Goal: Task Accomplishment & Management: Manage account settings

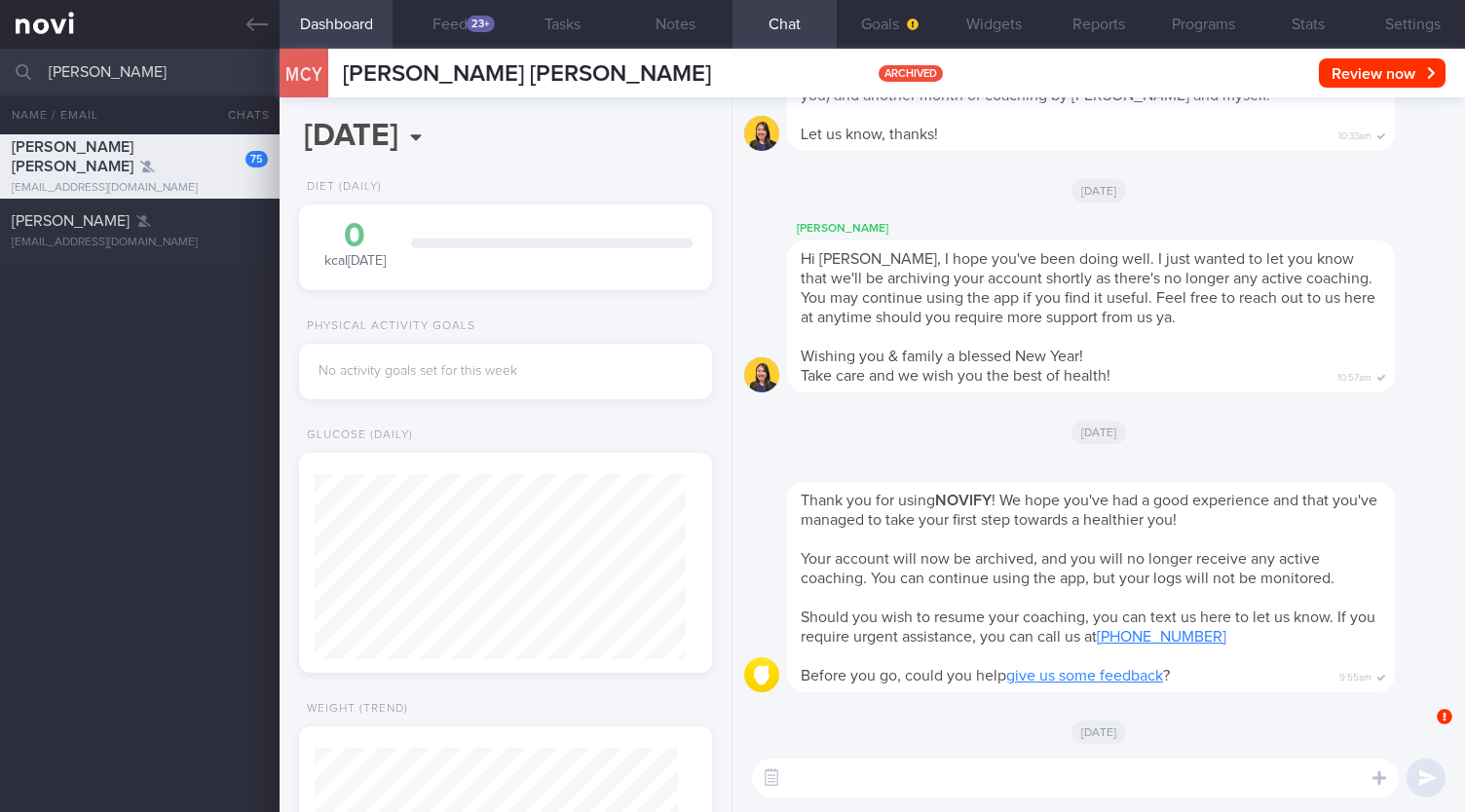
scroll to position [181, 363]
drag, startPoint x: 0, startPoint y: 0, endPoint x: 0, endPoint y: 54, distance: 54.0
click at [0, 54] on input "MAVIS" at bounding box center [732, 72] width 1465 height 47
type input "joannatodd1@hotmail.com"
click at [253, 80] on input "joannatodd1@hotmail.com" at bounding box center [732, 72] width 1465 height 47
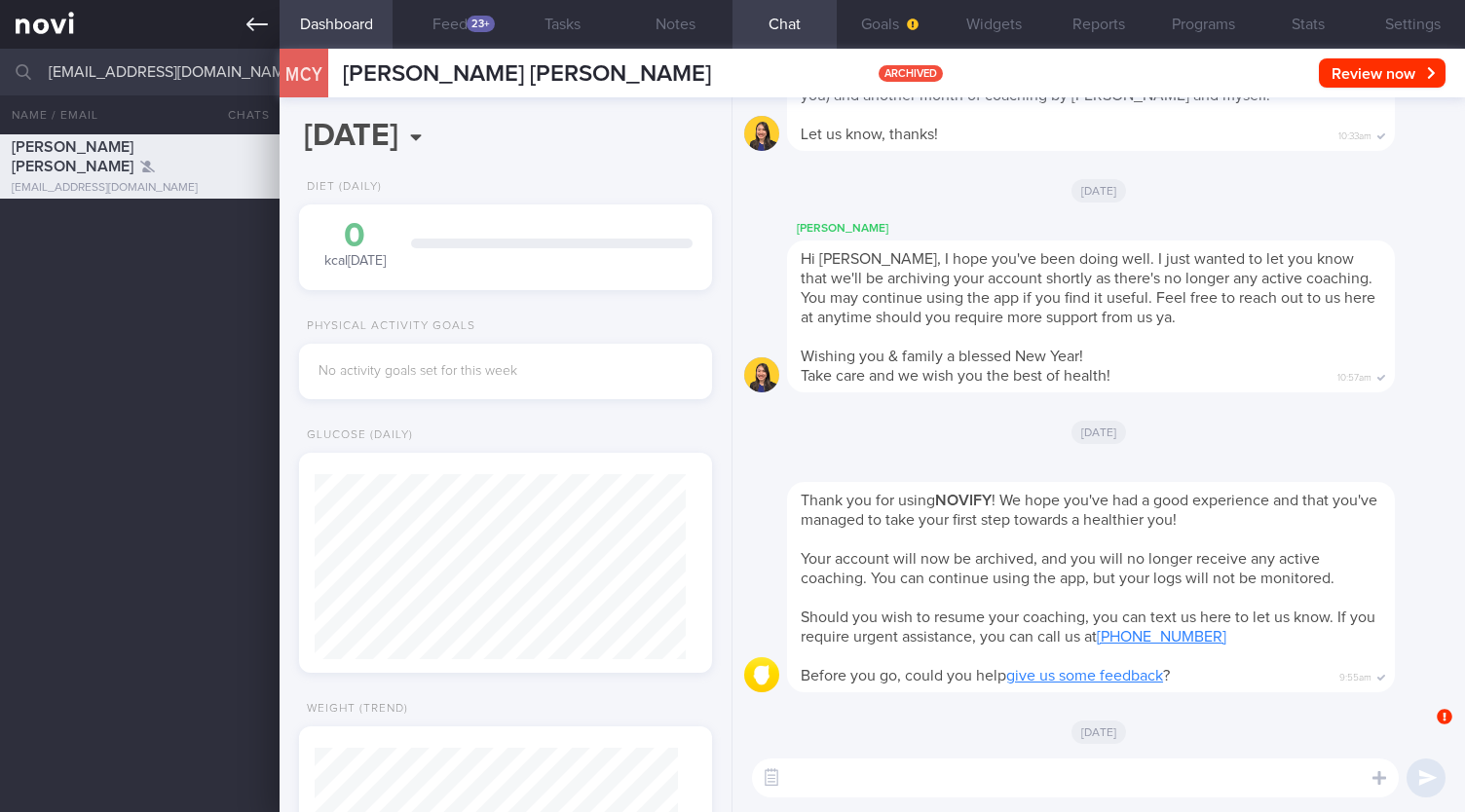
click at [246, 24] on icon at bounding box center [257, 24] width 22 height 14
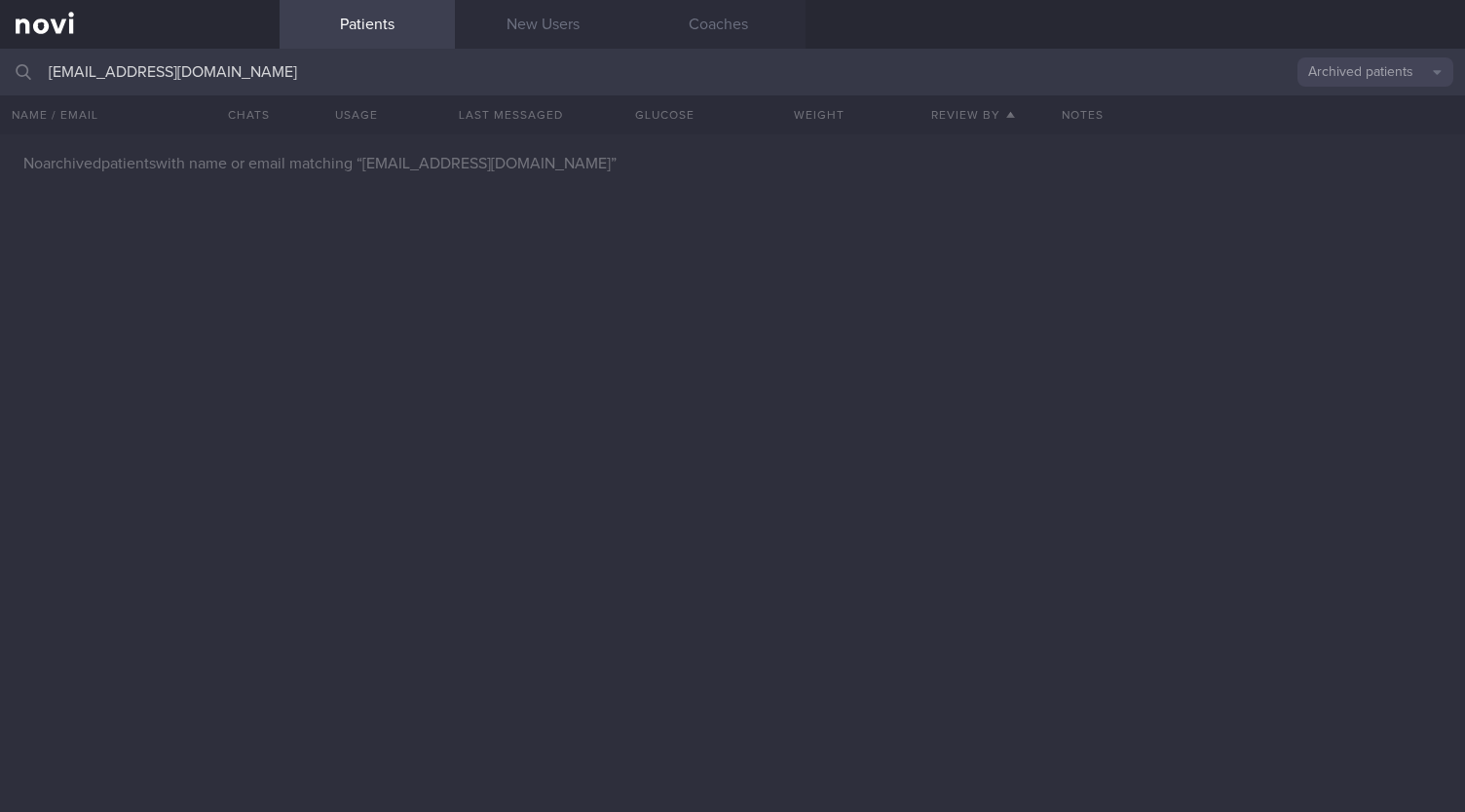
click at [261, 71] on input "joannatodd1@hotmail.com" at bounding box center [732, 72] width 1465 height 47
click at [274, 74] on input "joannatodd1@hotmail.com" at bounding box center [732, 72] width 1465 height 47
click at [527, 38] on link "New Users" at bounding box center [542, 24] width 175 height 49
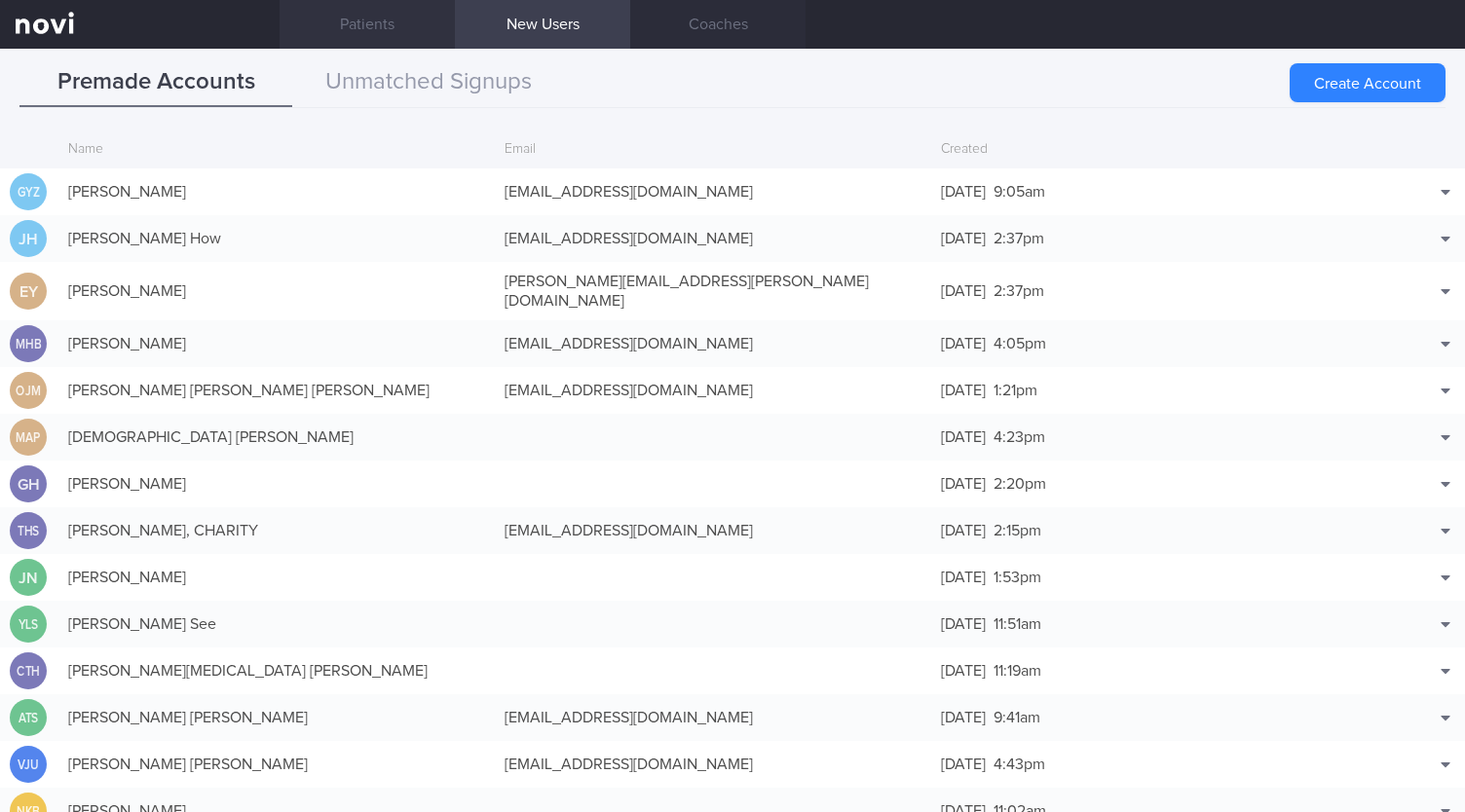
click at [393, 30] on link "Patients" at bounding box center [366, 24] width 175 height 49
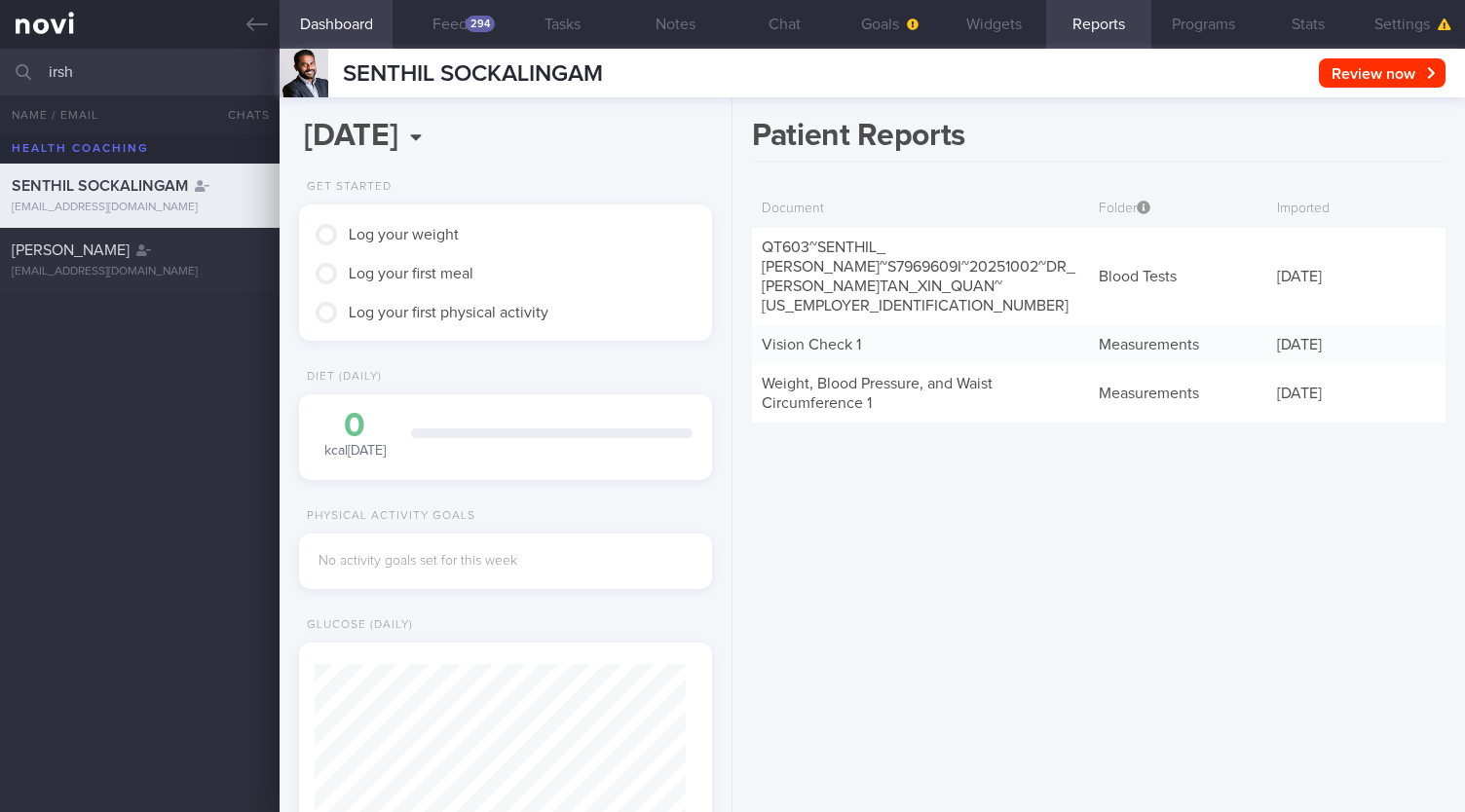
scroll to position [181, 363]
drag, startPoint x: 82, startPoint y: 69, endPoint x: 0, endPoint y: 69, distance: 82.0
click at [0, 69] on input "irsh" at bounding box center [732, 72] width 1465 height 47
click at [470, 21] on div "294" at bounding box center [480, 24] width 29 height 17
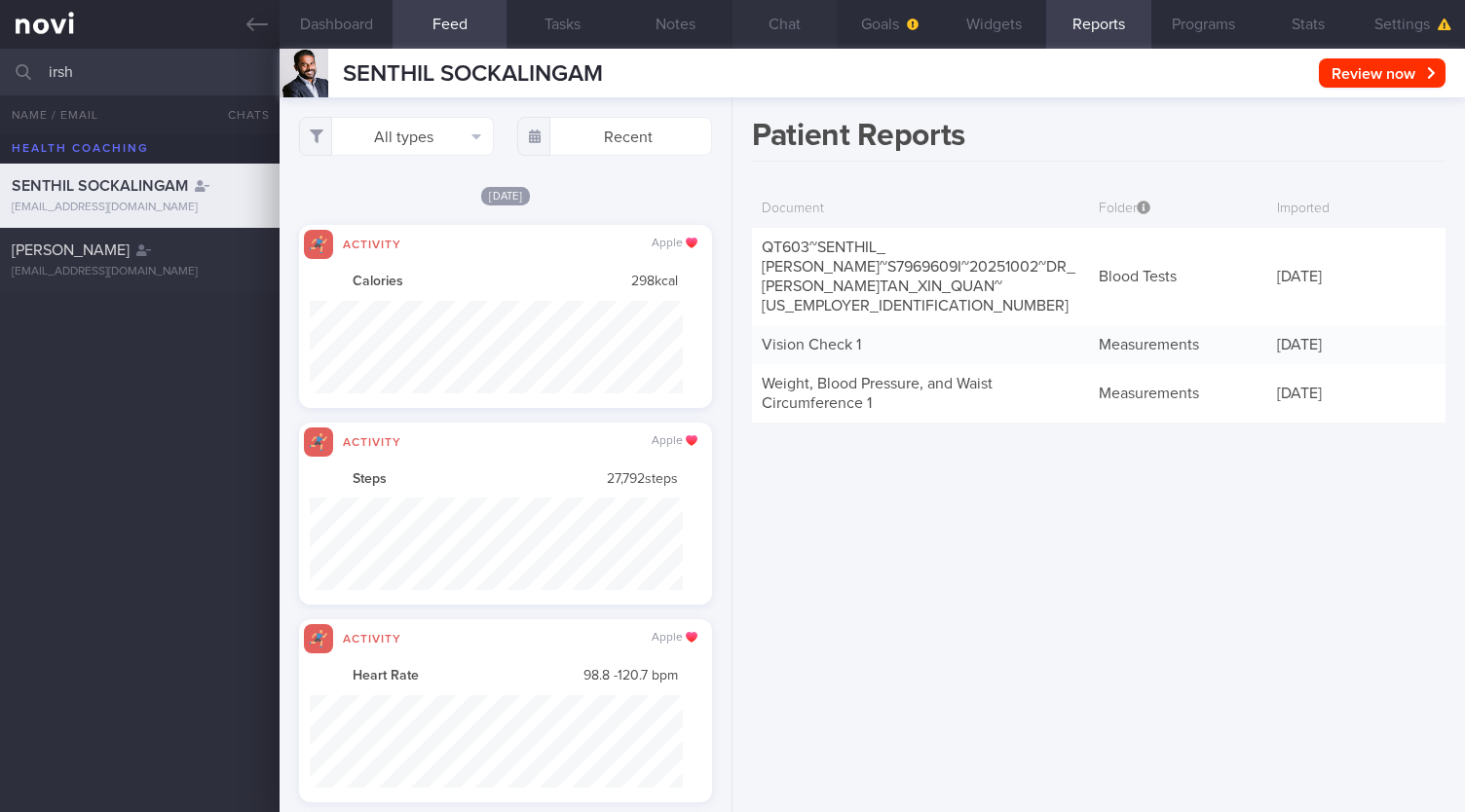
click at [793, 29] on button "Chat" at bounding box center [784, 24] width 104 height 49
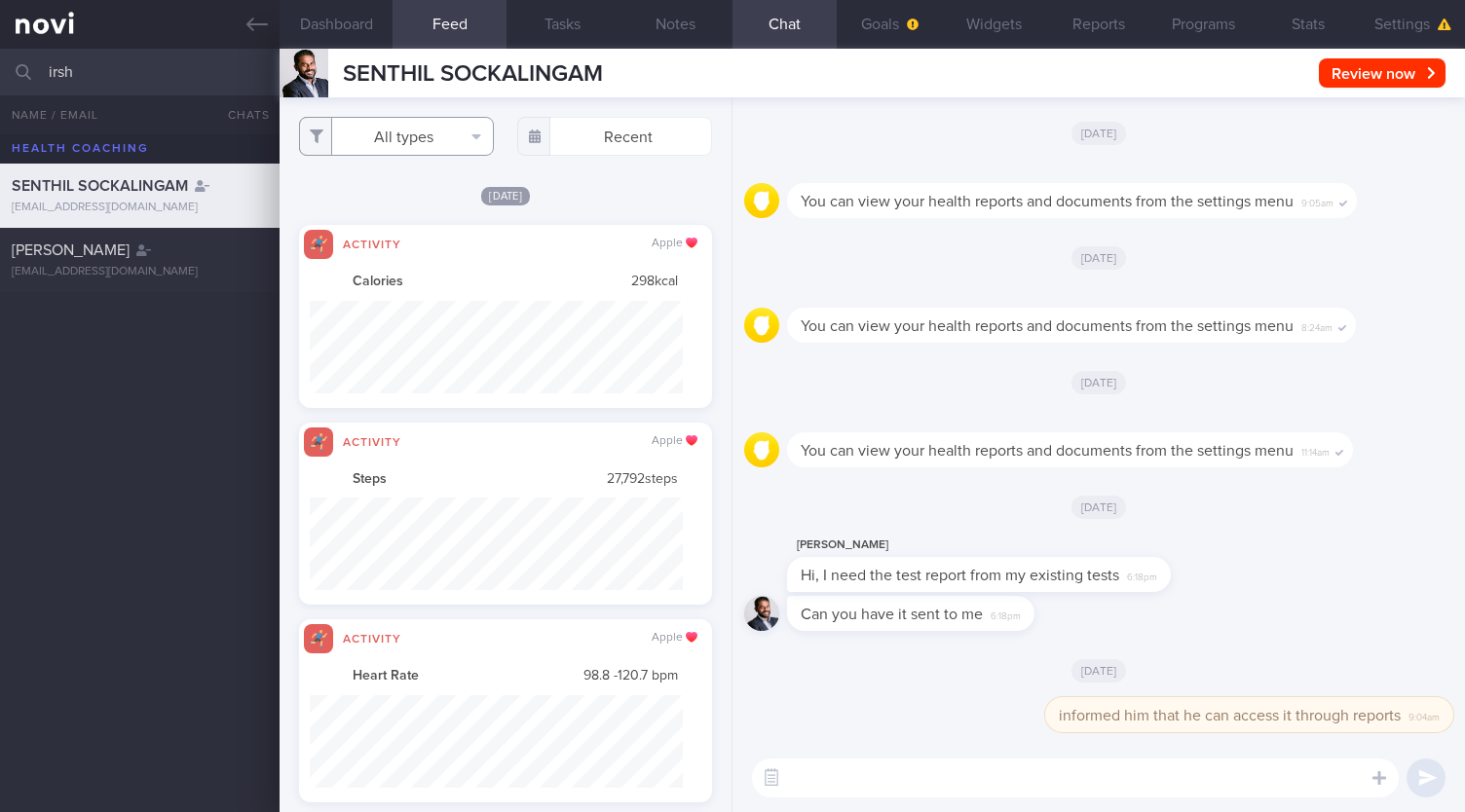
click at [432, 142] on button "All types" at bounding box center [396, 136] width 195 height 39
